Goal: Information Seeking & Learning: Find specific fact

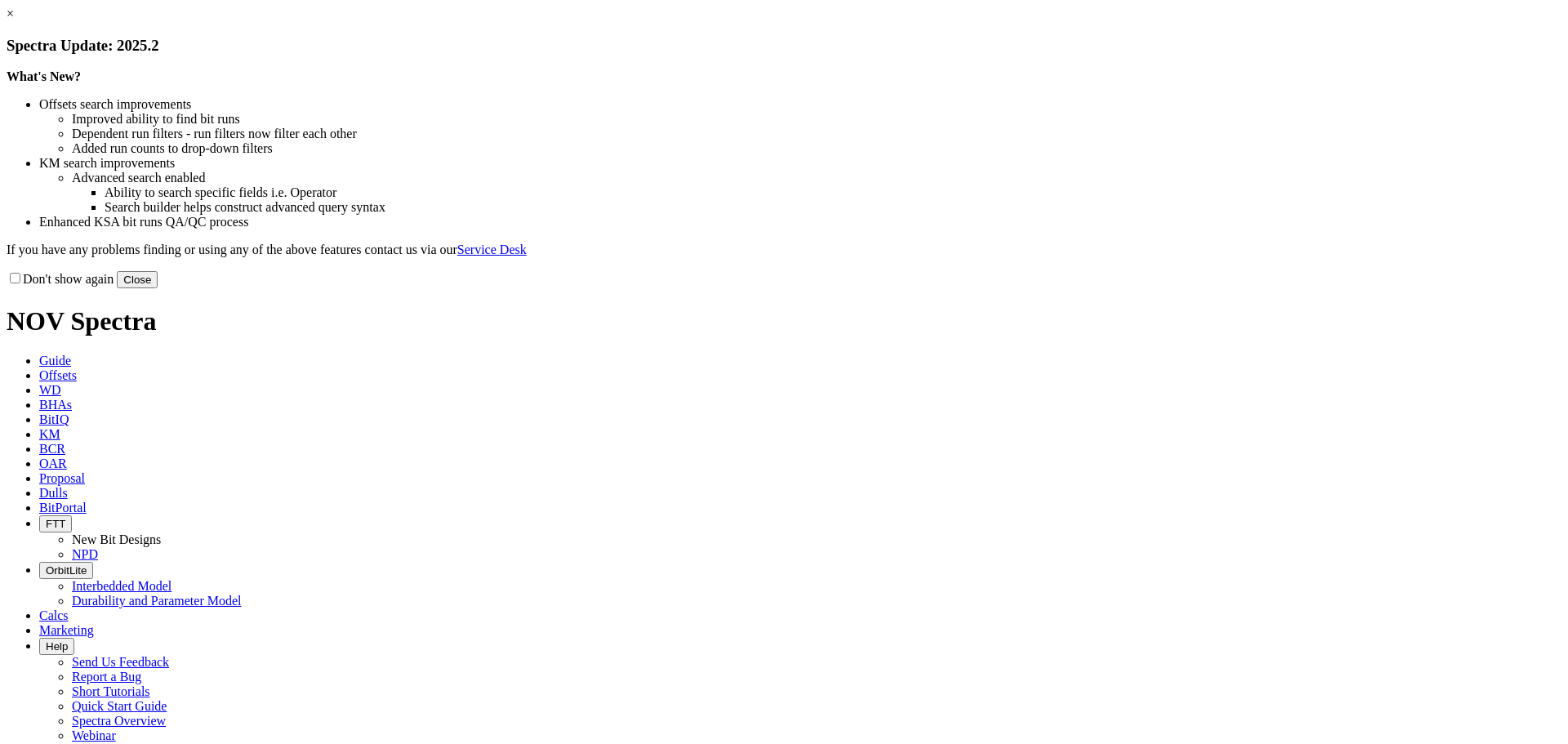
drag, startPoint x: 1123, startPoint y: 446, endPoint x: 946, endPoint y: 353, distance: 199.9
click at [157, 288] on button "Close" at bounding box center [137, 279] width 41 height 17
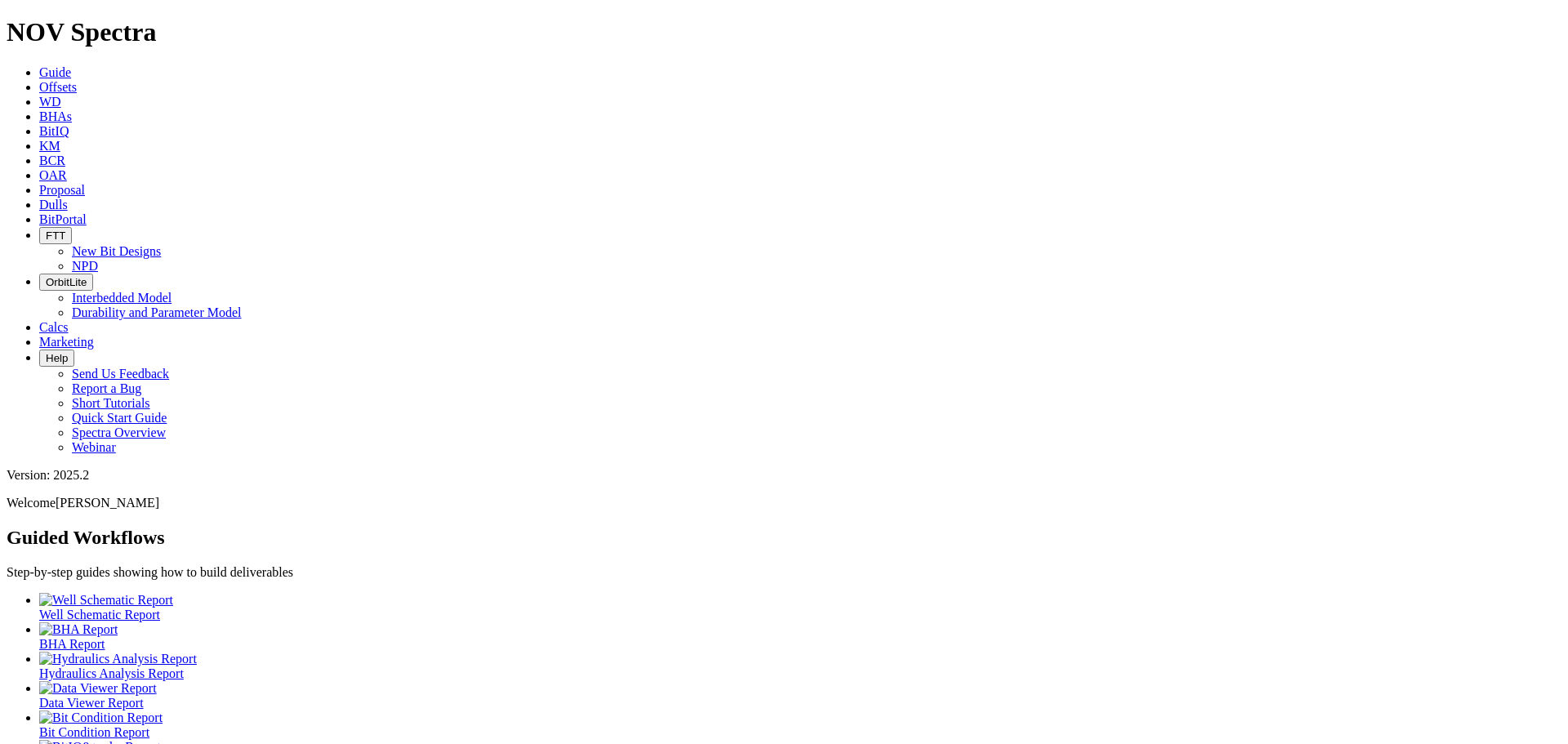
click at [77, 80] on span "Offsets" at bounding box center [58, 87] width 38 height 14
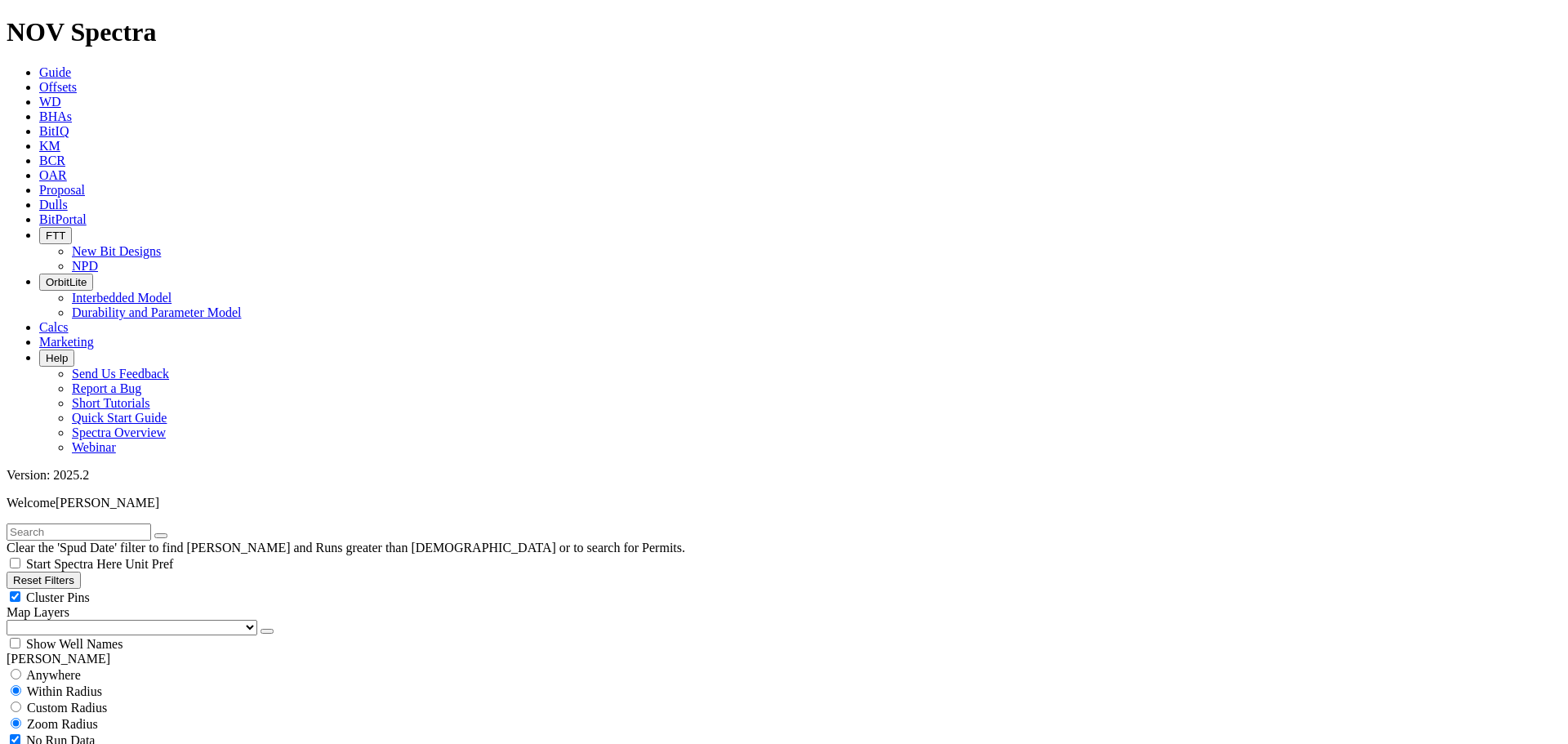
click at [156, 589] on div "Cluster Pins" at bounding box center [784, 596] width 1555 height 17
checkbox input "false"
click at [94, 620] on select "US Counties [GEOGRAPHIC_DATA], [GEOGRAPHIC_DATA] [GEOGRAPHIC_DATA], [GEOGRAPHIC…" at bounding box center [131, 628] width 251 height 16
click at [12, 620] on select "US Counties [GEOGRAPHIC_DATA], [GEOGRAPHIC_DATA] [GEOGRAPHIC_DATA], [GEOGRAPHIC…" at bounding box center [131, 628] width 251 height 16
click at [59, 523] on input "text" at bounding box center [78, 532] width 144 height 17
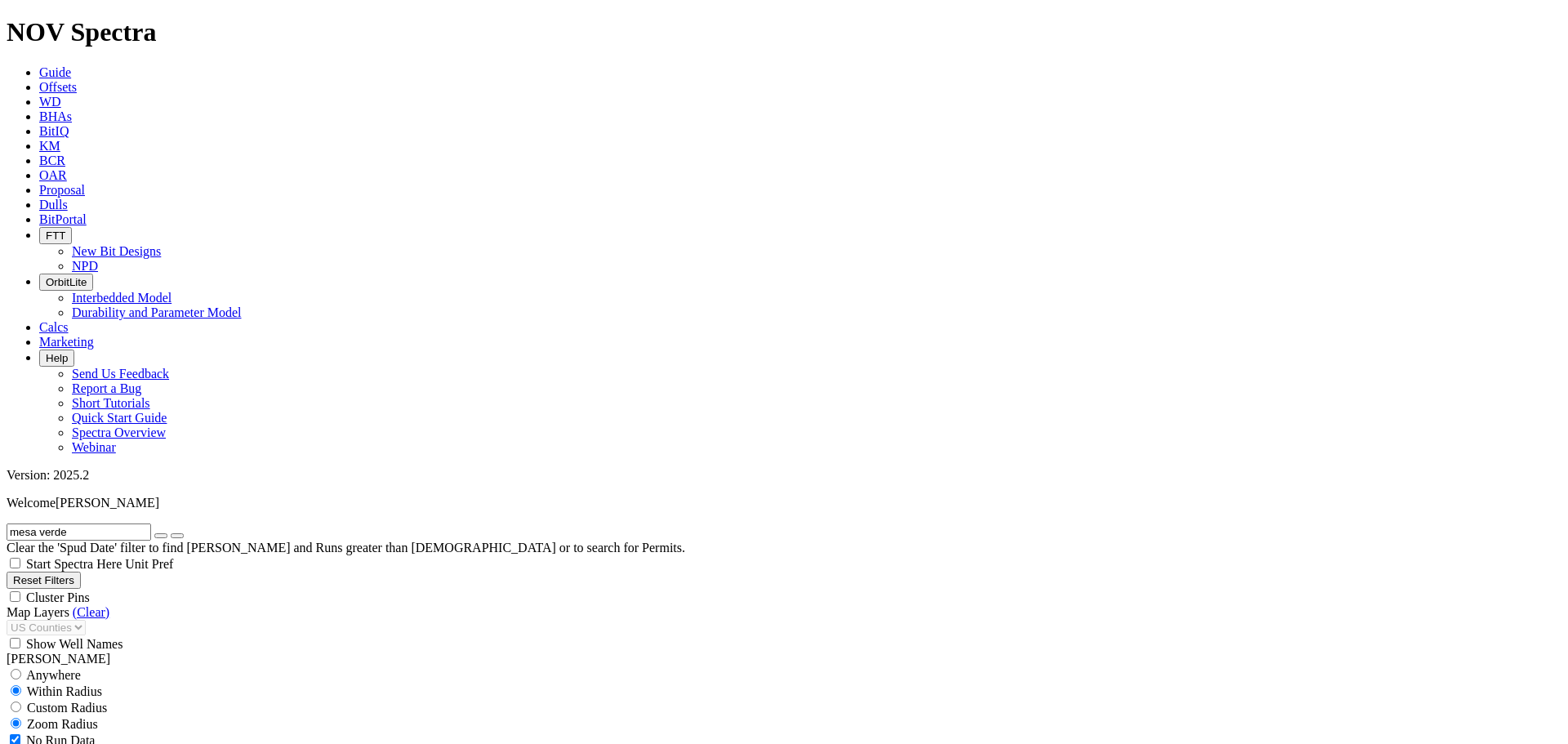
type input "mesa verde"
click at [170, 533] on button "submit" at bounding box center [176, 535] width 13 height 5
